Goal: Task Accomplishment & Management: Manage account settings

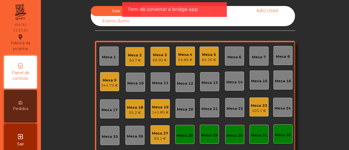
scroll to position [64, 0]
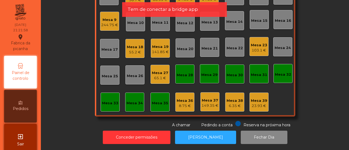
click at [186, 103] on div "8.75 €" at bounding box center [185, 105] width 16 height 5
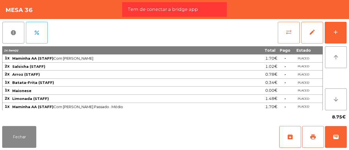
click at [285, 32] on button "sync_alt" at bounding box center [289, 33] width 22 height 22
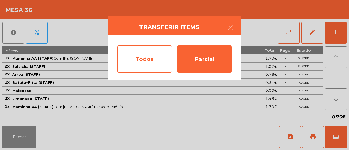
click at [152, 52] on div "Todos" at bounding box center [144, 59] width 55 height 27
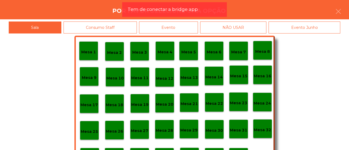
scroll to position [26, 0]
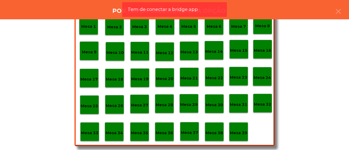
click at [242, 134] on p "Mesa 39" at bounding box center [238, 133] width 17 height 6
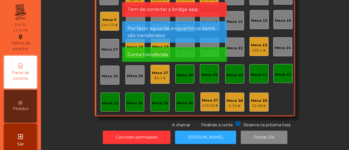
click at [261, 103] on div "32.68 €" at bounding box center [259, 105] width 16 height 5
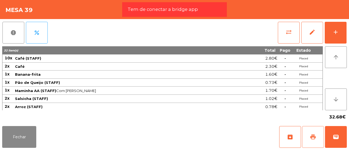
click at [311, 133] on button "print" at bounding box center [313, 137] width 22 height 22
click at [15, 143] on button "Fechar" at bounding box center [19, 137] width 34 height 22
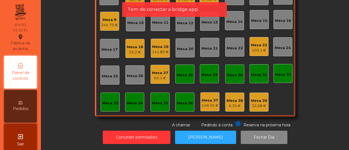
click at [159, 76] on div "65.1 €" at bounding box center [160, 78] width 16 height 5
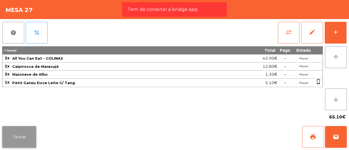
click at [18, 136] on button "Fechar" at bounding box center [19, 137] width 34 height 22
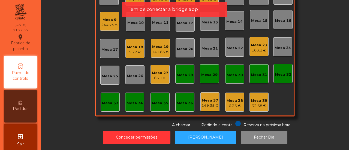
click at [260, 98] on div "Mesa 39" at bounding box center [259, 100] width 16 height 5
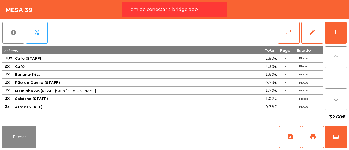
click at [341, 98] on button "arrow_downward" at bounding box center [336, 100] width 22 height 22
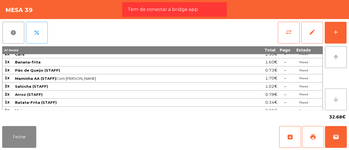
click at [341, 98] on button "arrow_downward" at bounding box center [336, 100] width 22 height 22
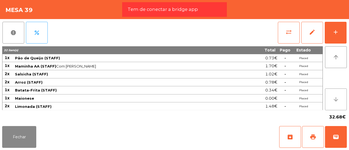
click at [341, 98] on button "arrow_downward" at bounding box center [336, 100] width 22 height 22
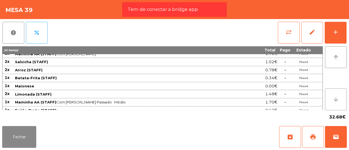
click at [341, 98] on button "arrow_downward" at bounding box center [336, 100] width 22 height 22
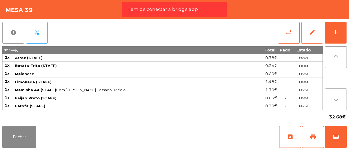
click at [341, 98] on button "arrow_downward" at bounding box center [336, 100] width 22 height 22
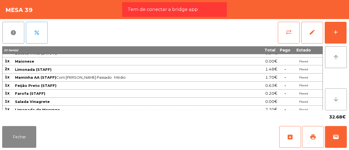
click at [341, 98] on button "arrow_downward" at bounding box center [336, 100] width 22 height 22
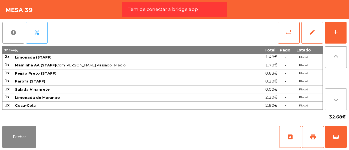
click at [341, 98] on button "arrow_downward" at bounding box center [336, 100] width 22 height 22
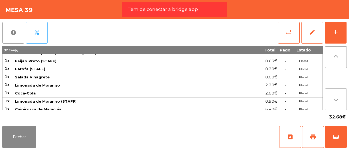
click at [341, 98] on button "arrow_downward" at bounding box center [336, 100] width 22 height 22
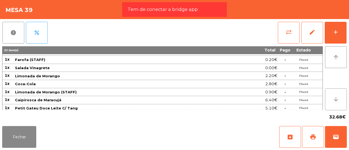
click at [341, 98] on button "arrow_downward" at bounding box center [336, 100] width 22 height 22
click at [21, 137] on button "Fechar" at bounding box center [19, 137] width 34 height 22
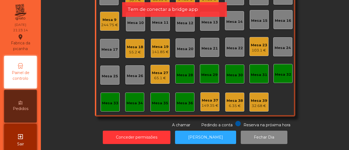
click at [162, 68] on div "Mesa 27 65.1 €" at bounding box center [160, 74] width 16 height 13
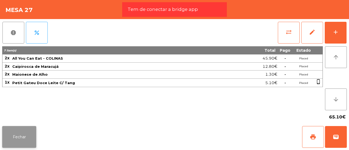
click at [21, 146] on button "Fechar" at bounding box center [19, 137] width 34 height 22
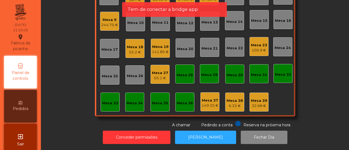
click at [275, 72] on div "Mesa 32" at bounding box center [283, 74] width 16 height 5
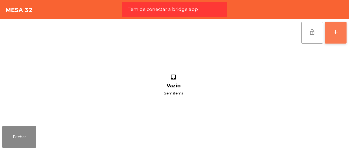
click at [336, 29] on div "add" at bounding box center [335, 32] width 7 height 7
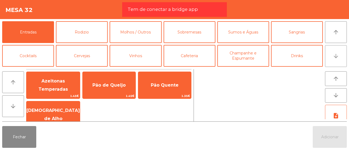
click at [329, 52] on button "arrow_downward" at bounding box center [336, 56] width 22 height 22
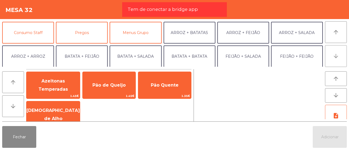
scroll to position [47, 0]
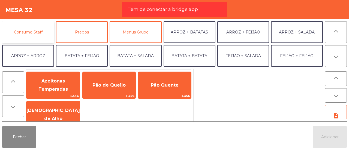
click at [40, 34] on button "Consumo Staff" at bounding box center [28, 32] width 52 height 22
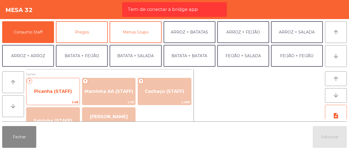
click at [59, 88] on span "Picanha (STAFF)" at bounding box center [52, 91] width 53 height 15
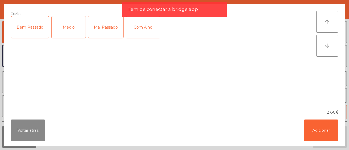
click at [67, 28] on div "Medio" at bounding box center [69, 27] width 34 height 22
click at [145, 31] on div "Com Alho" at bounding box center [143, 27] width 34 height 22
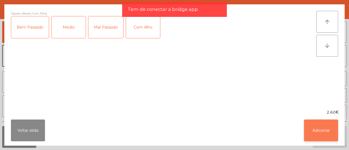
click at [315, 125] on button "Adicionar" at bounding box center [321, 131] width 34 height 22
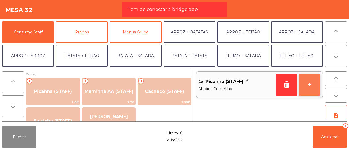
click at [316, 85] on button "+" at bounding box center [310, 85] width 22 height 22
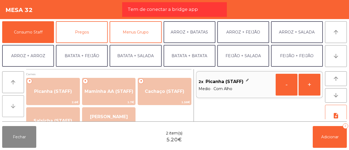
click at [14, 104] on icon "arrow_downward" at bounding box center [13, 106] width 7 height 7
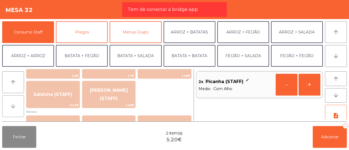
click at [14, 104] on icon "arrow_downward" at bounding box center [13, 106] width 7 height 7
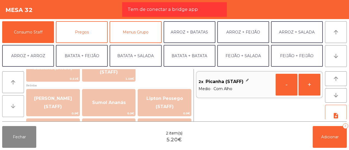
click at [14, 104] on icon "arrow_downward" at bounding box center [13, 106] width 7 height 7
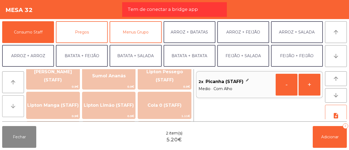
click at [14, 104] on icon "arrow_downward" at bounding box center [13, 106] width 7 height 7
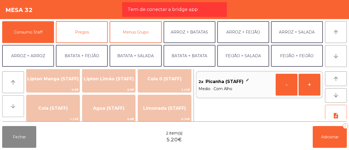
click at [14, 104] on icon "arrow_downward" at bounding box center [13, 106] width 7 height 7
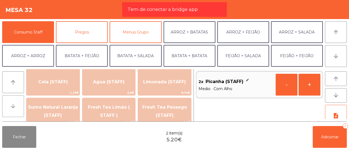
click at [14, 104] on icon "arrow_downward" at bounding box center [13, 106] width 7 height 7
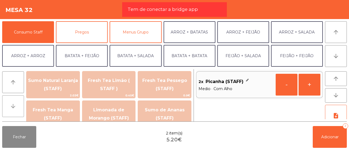
click at [14, 104] on icon "arrow_downward" at bounding box center [13, 106] width 7 height 7
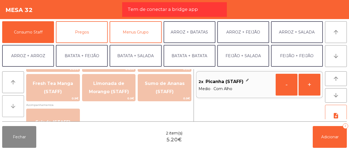
click at [14, 104] on icon "arrow_downward" at bounding box center [13, 106] width 7 height 7
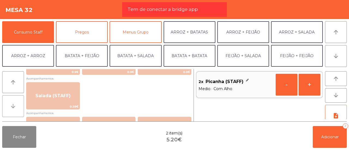
click at [14, 104] on icon "arrow_downward" at bounding box center [13, 106] width 7 height 7
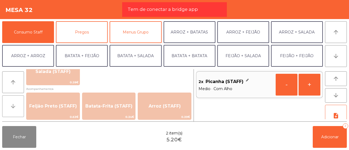
scroll to position [239, 0]
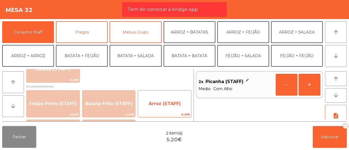
click at [148, 104] on span "Arroz (STAFF)" at bounding box center [164, 104] width 53 height 15
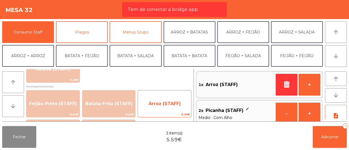
click at [148, 104] on span "Arroz (STAFF)" at bounding box center [164, 104] width 53 height 15
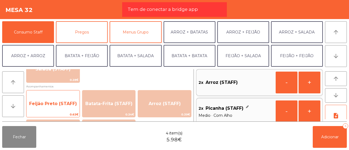
click at [63, 105] on span "Feijão Preto (STAFF)" at bounding box center [53, 103] width 48 height 5
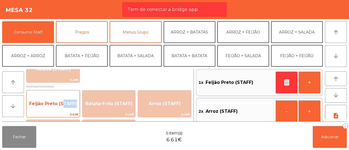
click at [63, 105] on span "Feijão Preto (STAFF)" at bounding box center [53, 103] width 48 height 5
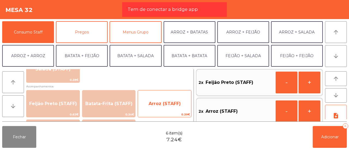
click at [160, 108] on span "Arroz (STAFF)" at bounding box center [164, 104] width 53 height 15
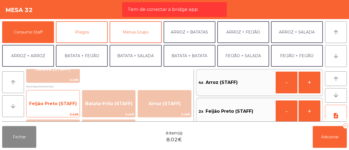
click at [46, 100] on span "Feijão Preto (STAFF)" at bounding box center [52, 104] width 53 height 15
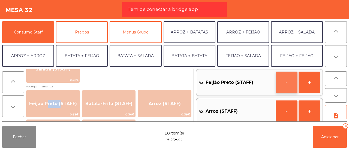
click at [288, 88] on button "-" at bounding box center [287, 83] width 22 height 22
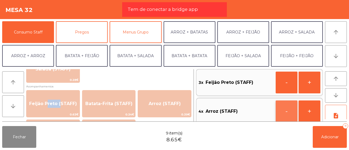
click at [289, 108] on button "-" at bounding box center [287, 112] width 22 height 22
click at [288, 108] on button "-" at bounding box center [287, 112] width 22 height 22
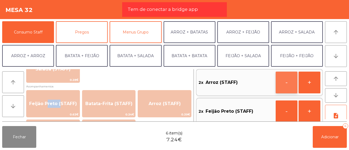
click at [288, 82] on button "-" at bounding box center [287, 83] width 22 height 22
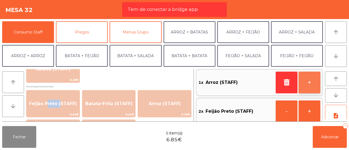
click at [305, 82] on button "+" at bounding box center [310, 83] width 22 height 22
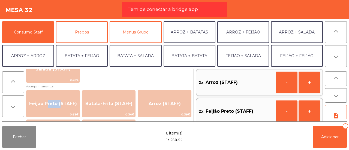
click at [332, 78] on button "arrow_upward" at bounding box center [336, 78] width 22 height 15
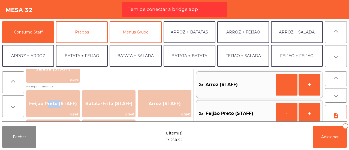
click at [332, 78] on button "arrow_upward" at bounding box center [336, 78] width 22 height 15
click at [335, 93] on icon "arrow_downward" at bounding box center [336, 95] width 7 height 7
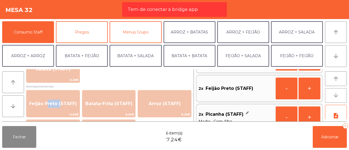
click at [335, 93] on icon "arrow_downward" at bounding box center [336, 95] width 7 height 7
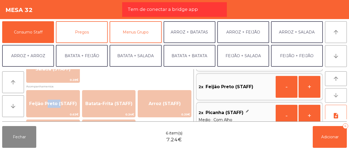
scroll to position [36, 0]
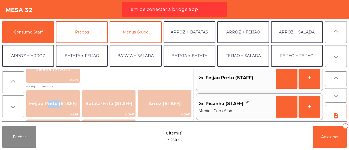
click at [335, 93] on icon "arrow_downward" at bounding box center [336, 95] width 7 height 7
click at [341, 79] on button "arrow_upward" at bounding box center [336, 78] width 22 height 15
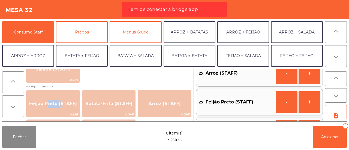
click at [341, 79] on button "arrow_upward" at bounding box center [336, 78] width 22 height 15
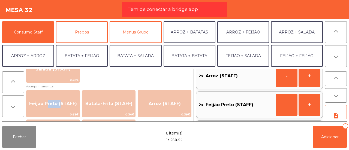
scroll to position [0, 0]
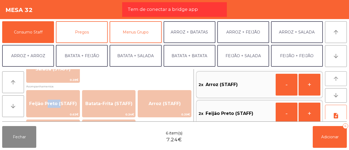
click at [341, 79] on button "arrow_upward" at bounding box center [336, 78] width 22 height 15
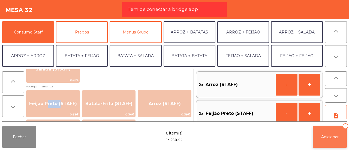
click at [330, 139] on span "Adicionar" at bounding box center [329, 137] width 17 height 5
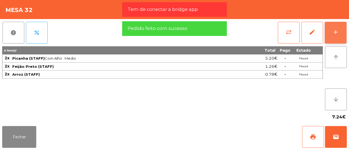
click at [330, 37] on button "add" at bounding box center [336, 33] width 22 height 22
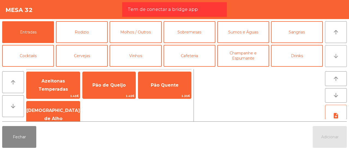
click at [332, 56] on button "arrow_downward" at bounding box center [336, 56] width 22 height 22
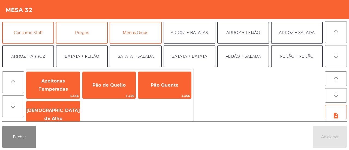
scroll to position [47, 0]
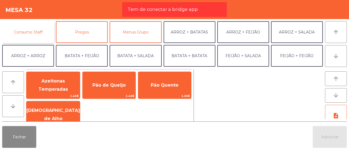
click at [42, 33] on button "Consumo Staff" at bounding box center [28, 32] width 52 height 22
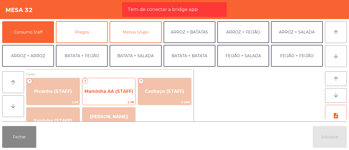
click at [102, 95] on span "Maminha AA (STAFF)" at bounding box center [108, 91] width 53 height 15
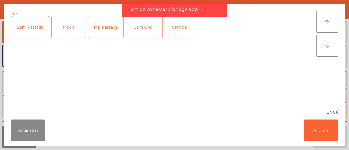
click at [69, 31] on div "Médio" at bounding box center [69, 27] width 34 height 22
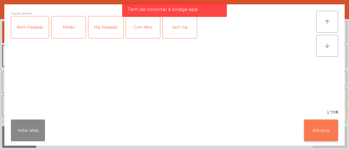
click at [314, 129] on button "Adicionar" at bounding box center [321, 131] width 34 height 22
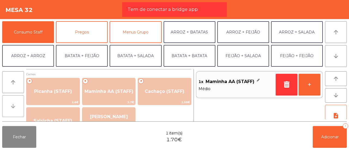
click at [15, 109] on icon "arrow_downward" at bounding box center [13, 106] width 7 height 7
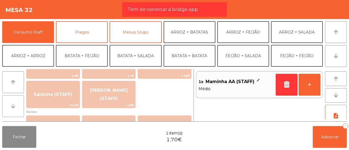
click at [15, 109] on icon "arrow_downward" at bounding box center [13, 106] width 7 height 7
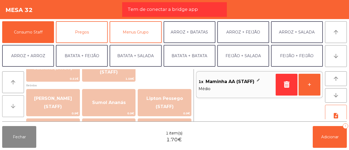
click at [15, 109] on icon "arrow_downward" at bounding box center [13, 106] width 7 height 7
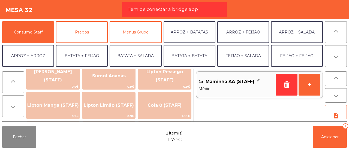
click at [15, 109] on icon "arrow_downward" at bounding box center [13, 106] width 7 height 7
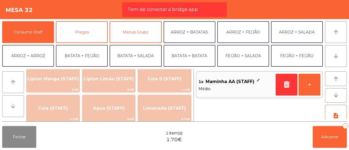
click at [15, 109] on icon "arrow_downward" at bounding box center [13, 106] width 7 height 7
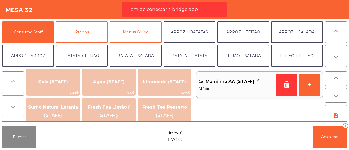
click at [15, 109] on icon "arrow_downward" at bounding box center [13, 106] width 7 height 7
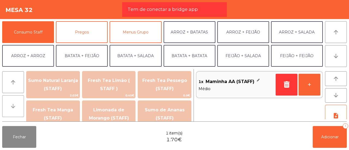
click at [15, 109] on icon "arrow_downward" at bounding box center [13, 106] width 7 height 7
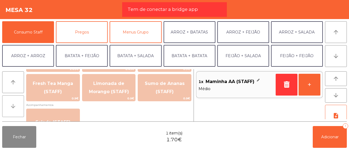
click at [15, 109] on icon "arrow_downward" at bounding box center [13, 106] width 7 height 7
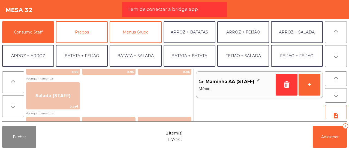
click at [15, 109] on icon "arrow_downward" at bounding box center [13, 106] width 7 height 7
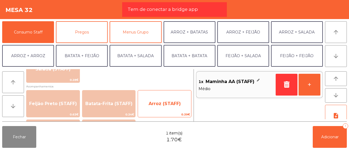
click at [164, 105] on span "Arroz (STAFF)" at bounding box center [165, 103] width 32 height 5
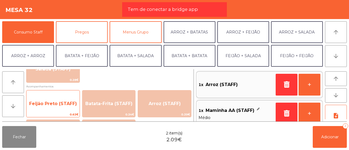
click at [59, 108] on span "Feijão Preto (STAFF)" at bounding box center [52, 104] width 53 height 15
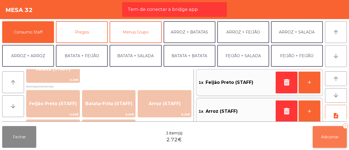
click at [333, 140] on button "Adicionar 3" at bounding box center [330, 137] width 34 height 22
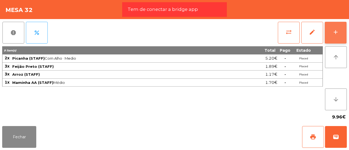
click at [338, 34] on div "add" at bounding box center [335, 32] width 7 height 7
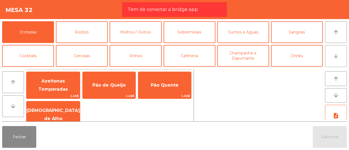
click at [338, 56] on icon "arrow_downward" at bounding box center [336, 56] width 7 height 7
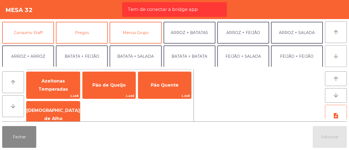
scroll to position [47, 0]
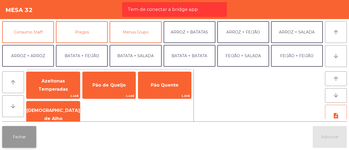
click at [23, 136] on button "Fechar" at bounding box center [19, 137] width 34 height 22
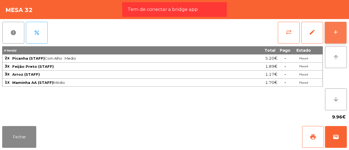
click at [336, 35] on button "add" at bounding box center [336, 33] width 22 height 22
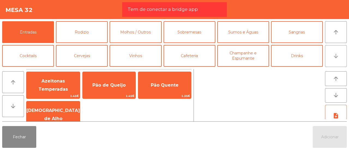
click at [336, 54] on icon "arrow_downward" at bounding box center [336, 56] width 7 height 7
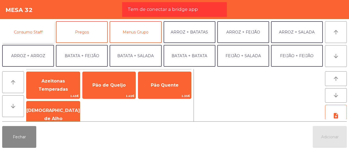
click at [29, 30] on button "Consumo Staff" at bounding box center [28, 32] width 52 height 22
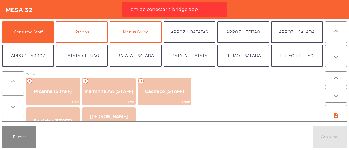
click at [19, 108] on button "arrow_downward" at bounding box center [13, 106] width 22 height 22
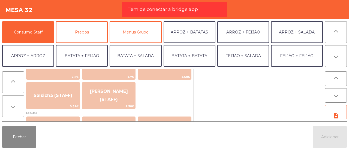
click at [19, 108] on button "arrow_downward" at bounding box center [13, 106] width 22 height 22
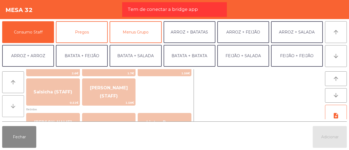
click at [19, 108] on button "arrow_downward" at bounding box center [13, 106] width 22 height 22
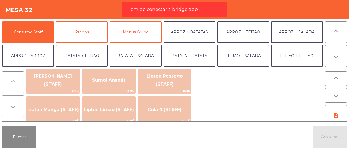
click at [19, 108] on button "arrow_downward" at bounding box center [13, 106] width 22 height 22
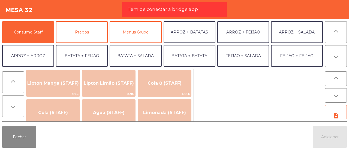
click at [19, 108] on button "arrow_downward" at bounding box center [13, 106] width 22 height 22
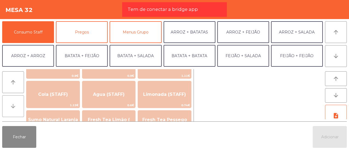
click at [19, 108] on button "arrow_downward" at bounding box center [13, 106] width 22 height 22
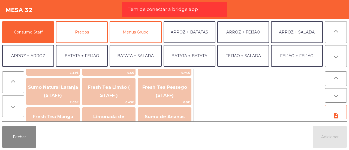
click at [19, 108] on button "arrow_downward" at bounding box center [13, 106] width 22 height 22
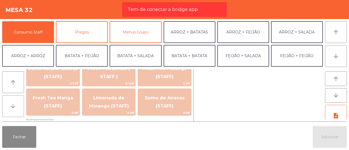
click at [19, 108] on button "arrow_downward" at bounding box center [13, 106] width 22 height 22
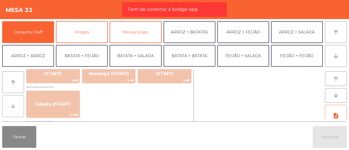
click at [19, 108] on button "arrow_downward" at bounding box center [13, 106] width 22 height 22
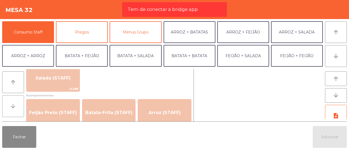
click at [19, 108] on button "arrow_downward" at bounding box center [13, 106] width 22 height 22
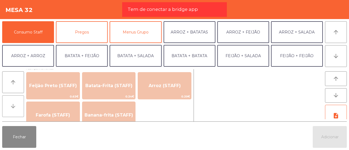
click at [19, 108] on button "arrow_downward" at bounding box center [13, 106] width 22 height 22
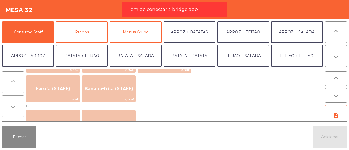
click at [19, 108] on button "arrow_downward" at bounding box center [13, 106] width 22 height 22
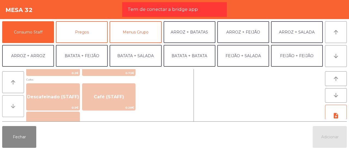
click at [19, 108] on button "arrow_downward" at bounding box center [13, 106] width 22 height 22
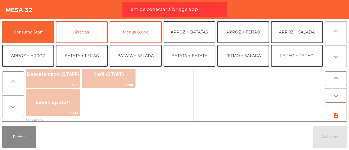
click at [19, 108] on button "arrow_downward" at bounding box center [13, 106] width 22 height 22
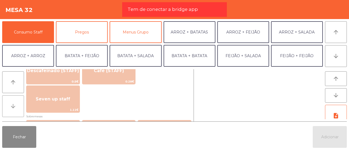
scroll to position [361, 0]
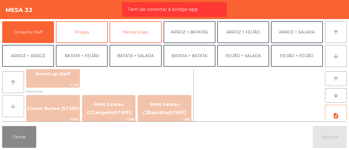
click at [19, 108] on button "arrow_downward" at bounding box center [13, 106] width 22 height 22
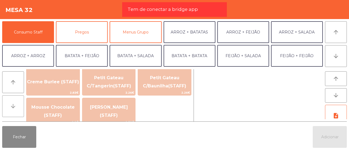
click at [19, 108] on button "arrow_downward" at bounding box center [13, 106] width 22 height 22
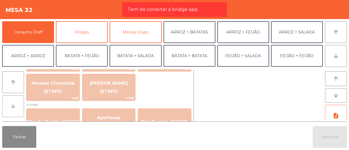
click at [19, 108] on button "arrow_downward" at bounding box center [13, 106] width 22 height 22
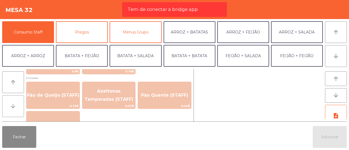
click at [19, 108] on button "arrow_downward" at bounding box center [13, 106] width 22 height 22
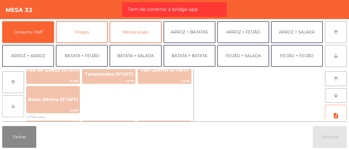
click at [19, 108] on button "arrow_downward" at bounding box center [13, 106] width 22 height 22
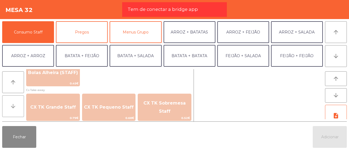
click at [19, 108] on button "arrow_downward" at bounding box center [13, 106] width 22 height 22
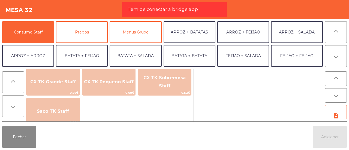
click at [19, 108] on button "arrow_downward" at bounding box center [13, 106] width 22 height 22
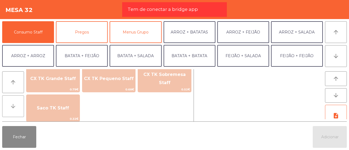
scroll to position [521, 0]
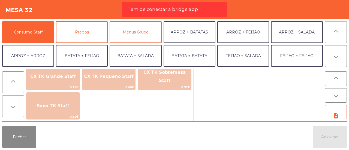
click at [19, 108] on button "arrow_downward" at bounding box center [13, 106] width 22 height 22
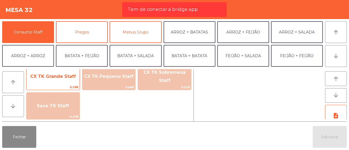
click at [55, 86] on span "0.79€" at bounding box center [52, 87] width 53 height 5
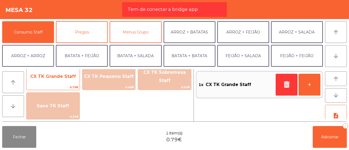
click at [55, 86] on span "0.79€" at bounding box center [52, 87] width 53 height 5
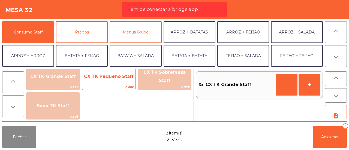
click at [98, 80] on span "CX TK Pequeno Staff" at bounding box center [108, 76] width 53 height 15
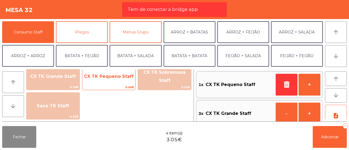
click at [98, 80] on span "CX TK Pequeno Staff" at bounding box center [108, 76] width 53 height 15
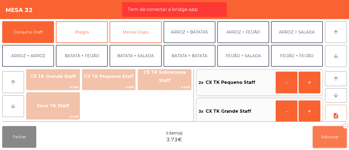
click at [322, 135] on span "Adicionar" at bounding box center [329, 137] width 17 height 5
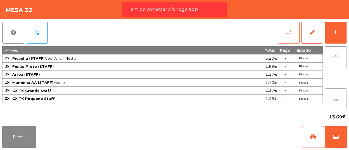
click at [288, 34] on span "sync_alt" at bounding box center [288, 32] width 7 height 7
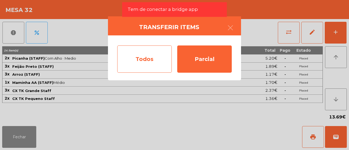
click at [157, 57] on div "Todos" at bounding box center [144, 59] width 55 height 27
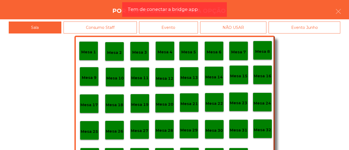
scroll to position [26, 0]
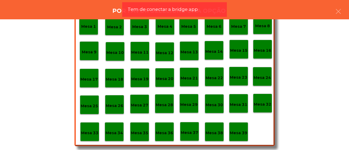
click at [241, 136] on p "Mesa 39" at bounding box center [238, 133] width 17 height 6
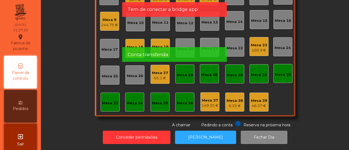
click at [257, 103] on div "46.37 €" at bounding box center [259, 105] width 16 height 5
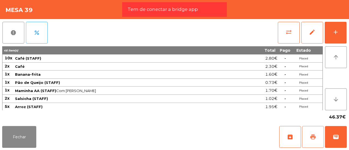
click at [315, 135] on span "print" at bounding box center [313, 137] width 7 height 7
click at [22, 129] on button "Fechar" at bounding box center [19, 137] width 34 height 22
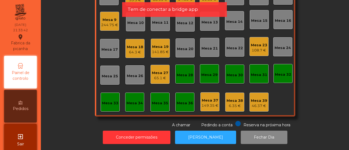
scroll to position [64, 0]
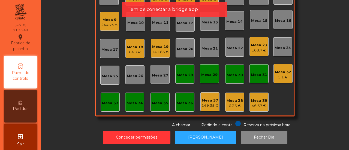
click at [283, 75] on div "5.1 €" at bounding box center [283, 77] width 16 height 5
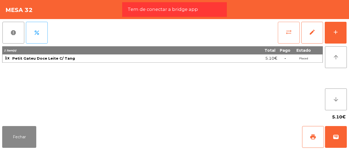
click at [286, 37] on button "sync_alt" at bounding box center [289, 33] width 22 height 22
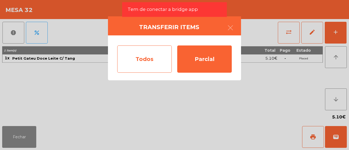
click at [142, 57] on div "Todos" at bounding box center [144, 59] width 55 height 27
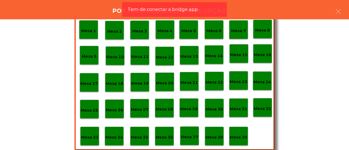
scroll to position [26, 0]
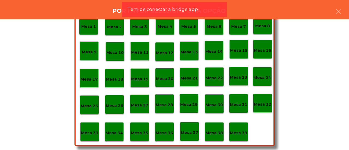
click at [240, 130] on p "Mesa 39" at bounding box center [238, 133] width 17 height 6
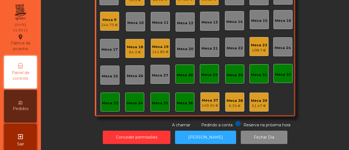
click at [254, 98] on div "Mesa 39" at bounding box center [259, 100] width 16 height 5
